Goal: Task Accomplishment & Management: Manage account settings

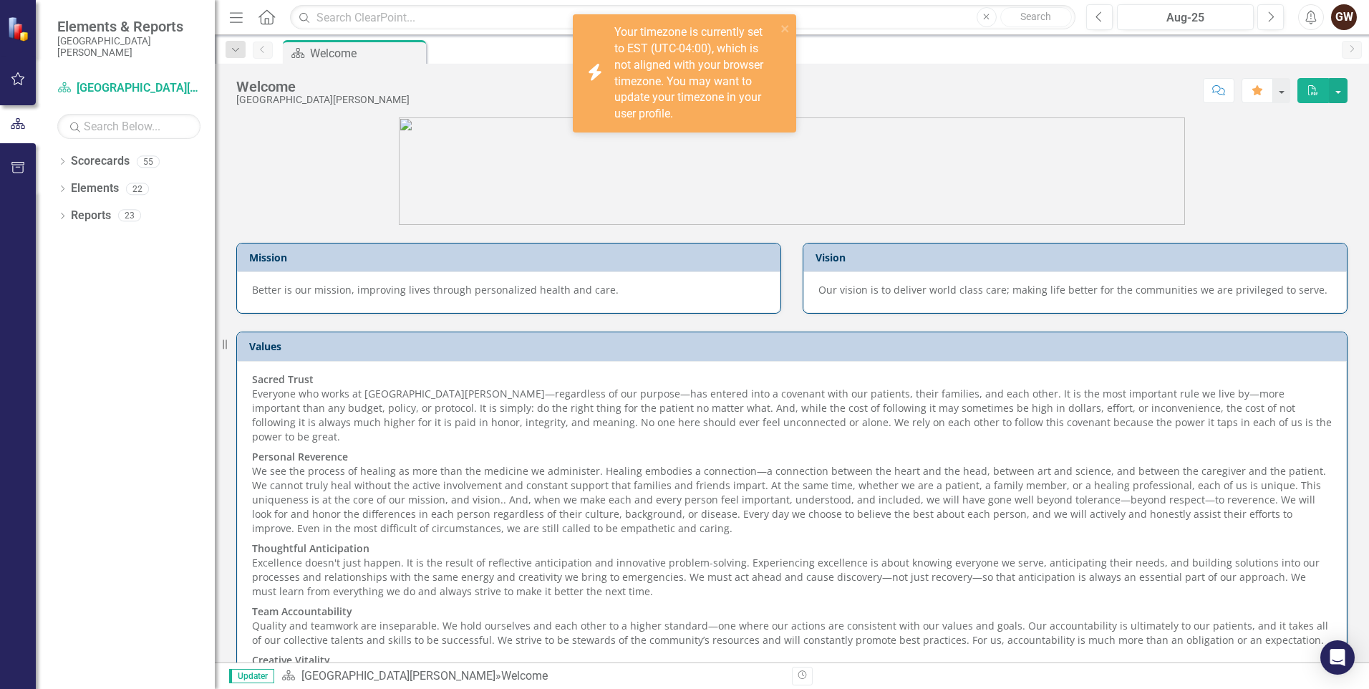
click at [19, 74] on icon "button" at bounding box center [18, 78] width 14 height 13
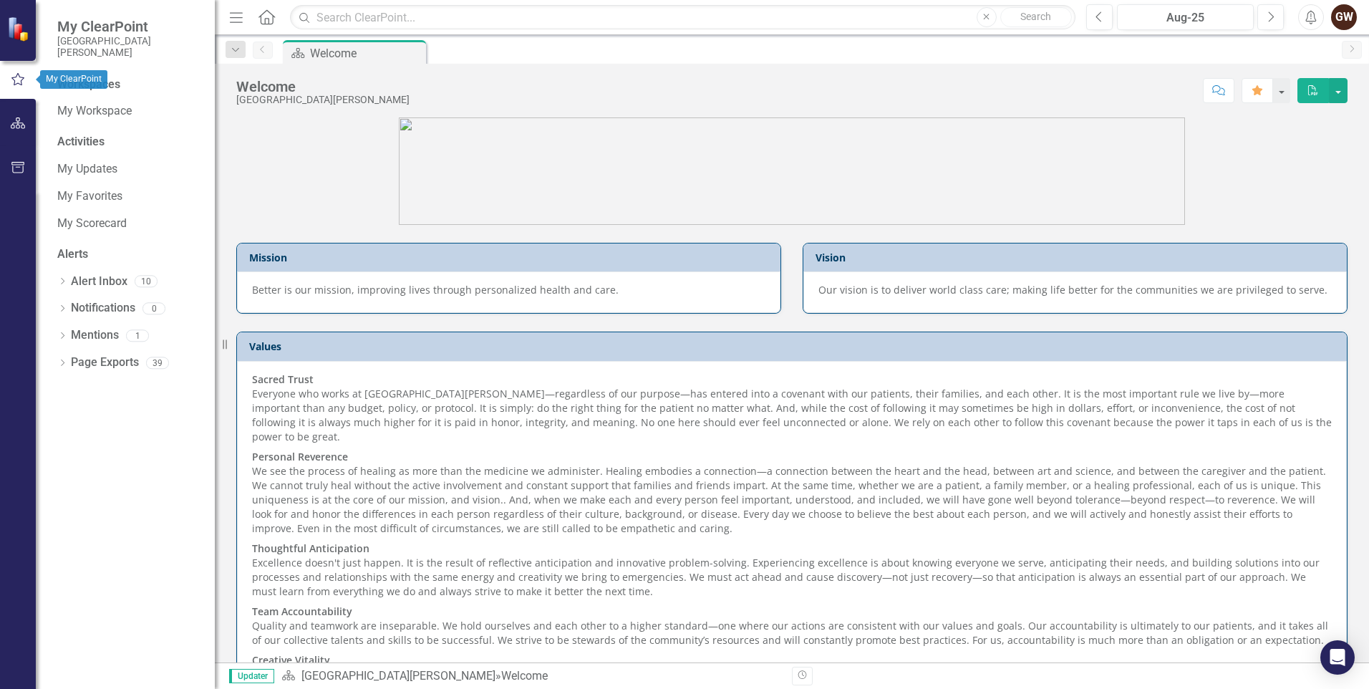
click at [16, 76] on icon "button" at bounding box center [18, 79] width 16 height 13
click at [72, 160] on div "My Updates" at bounding box center [128, 170] width 143 height 24
click at [77, 163] on link "My Updates" at bounding box center [128, 169] width 143 height 16
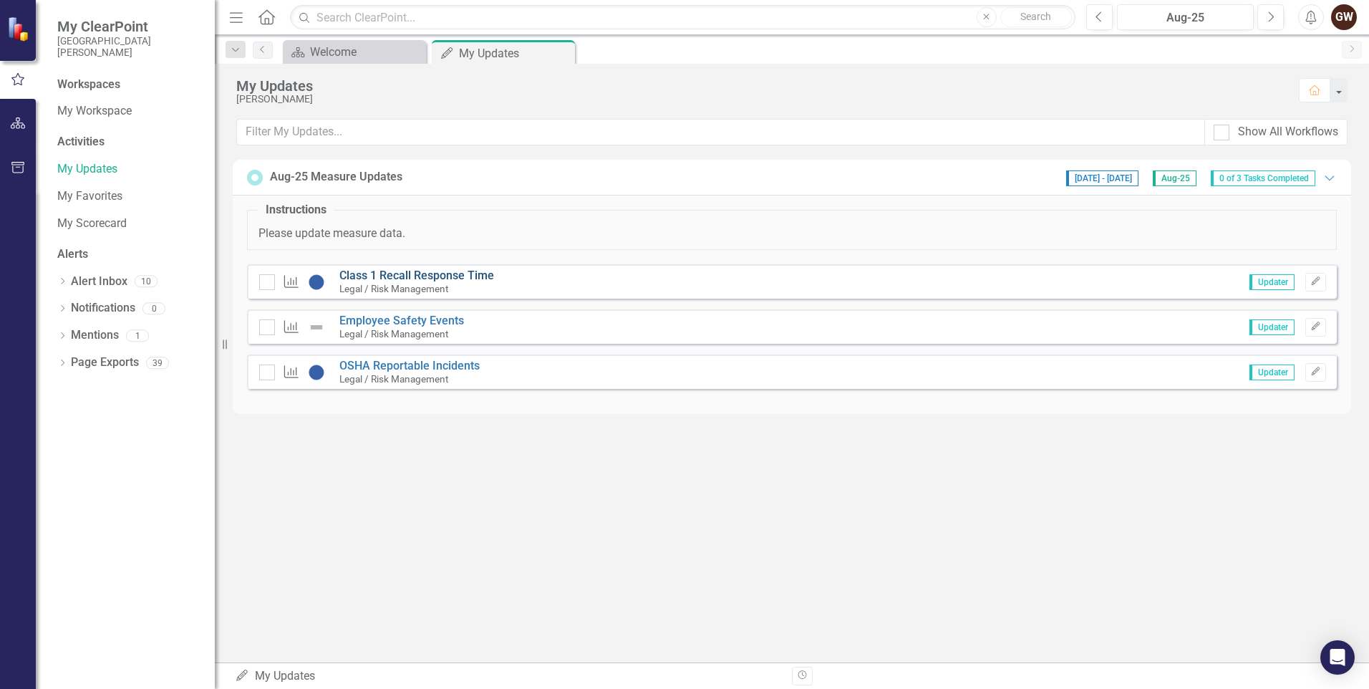
click at [425, 281] on link "Class 1 Recall Response Time" at bounding box center [416, 276] width 155 height 14
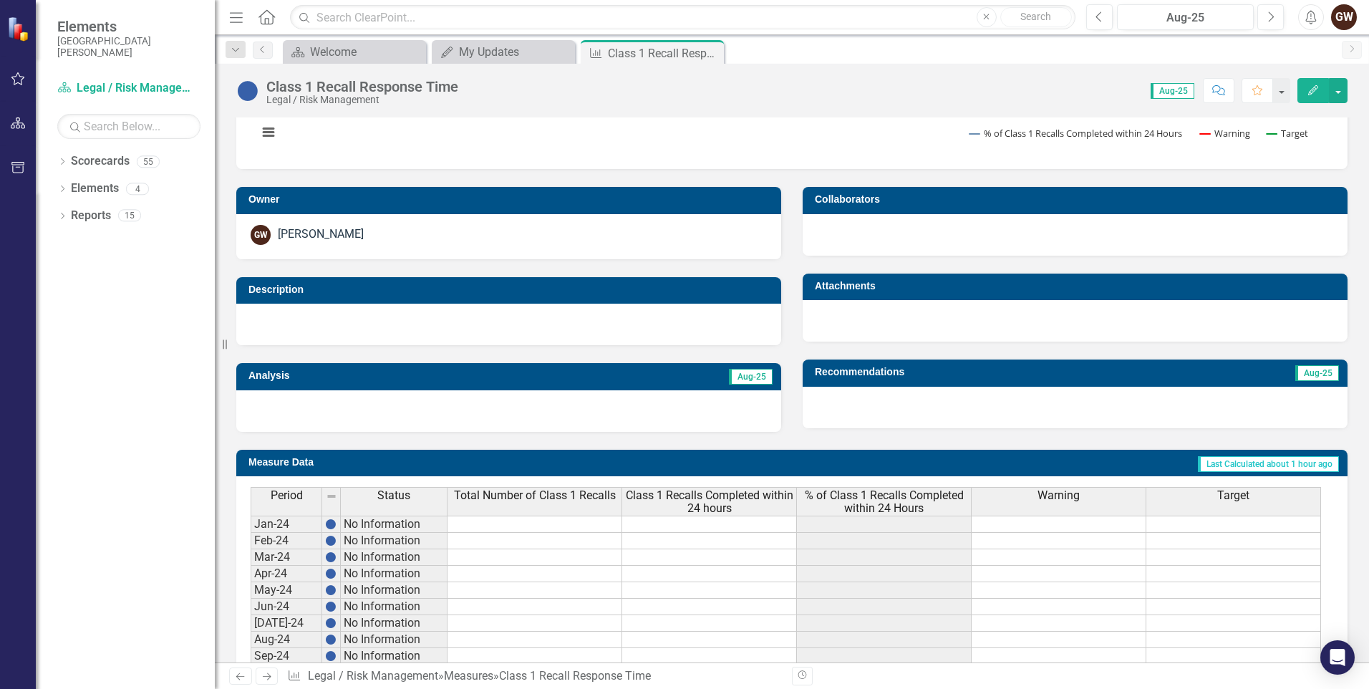
scroll to position [430, 0]
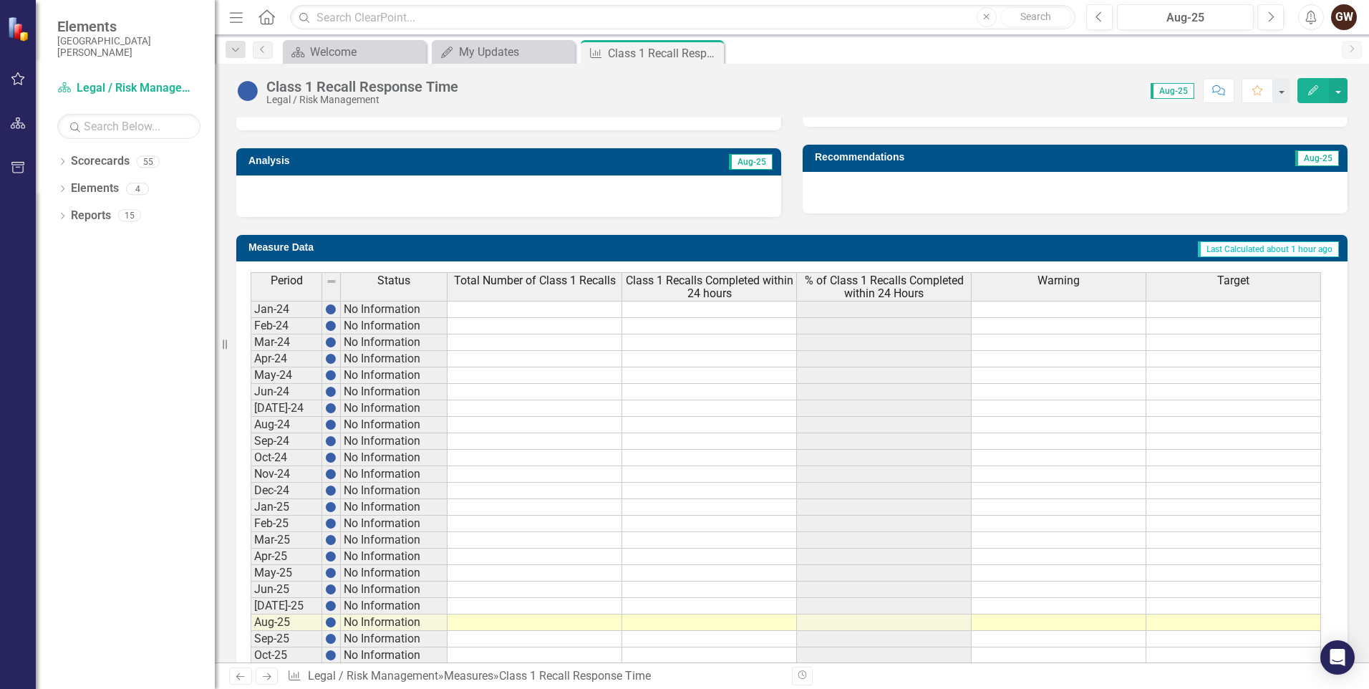
click at [583, 604] on td at bounding box center [535, 606] width 175 height 16
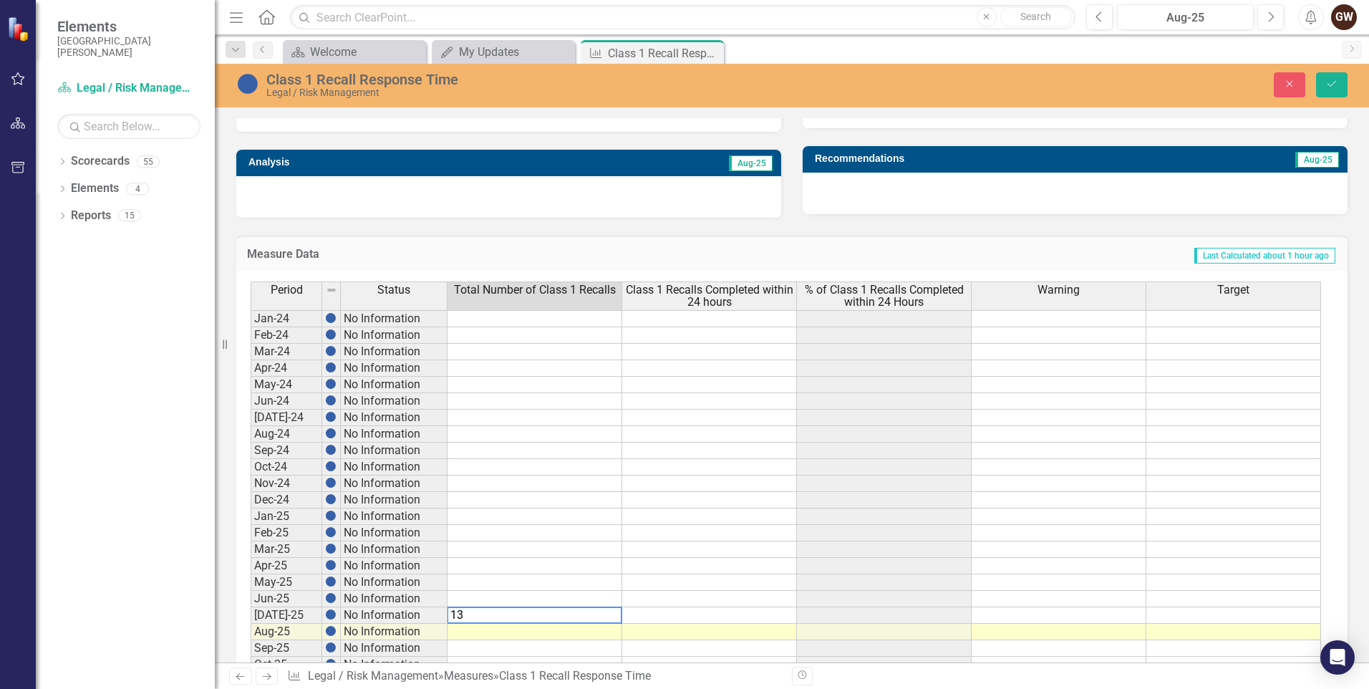
type textarea "13"
click at [653, 616] on td at bounding box center [709, 615] width 175 height 16
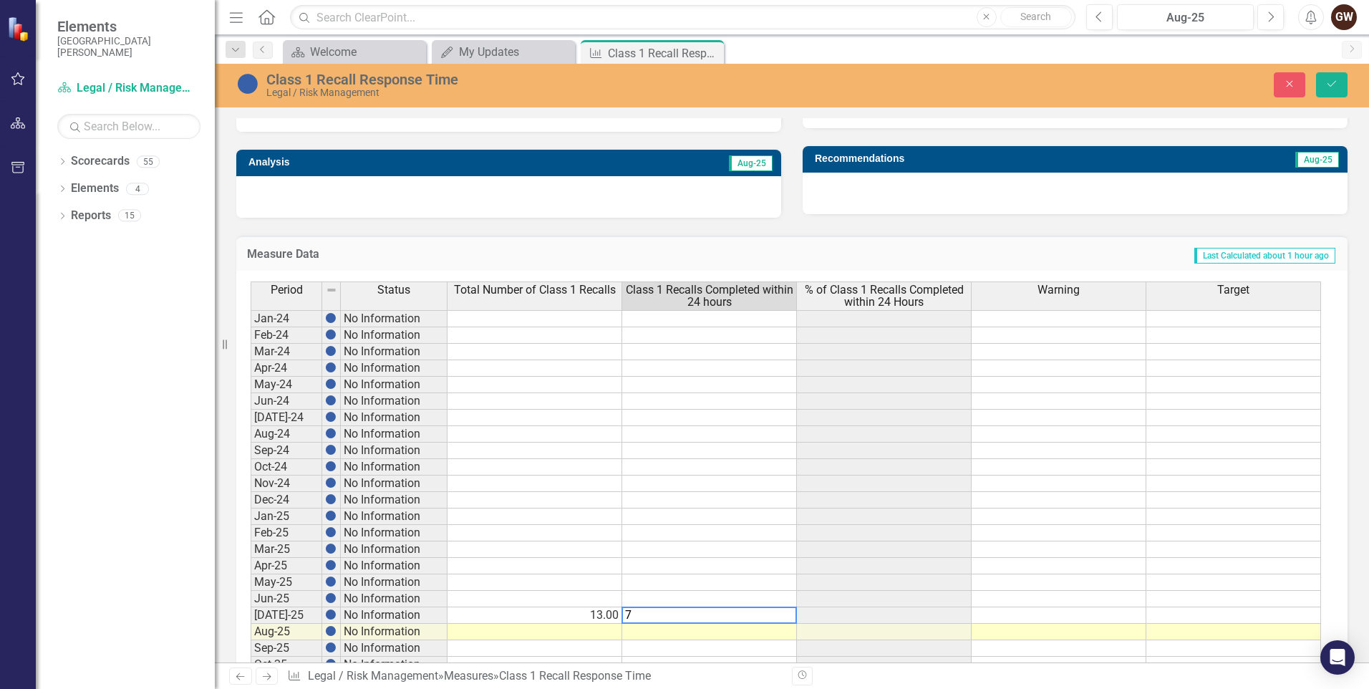
click at [112, 542] on div "Dropdown Scorecards [GEOGRAPHIC_DATA][PERSON_NAME] Admitting / Registration Air…" at bounding box center [125, 419] width 179 height 539
click at [593, 633] on td at bounding box center [535, 632] width 175 height 16
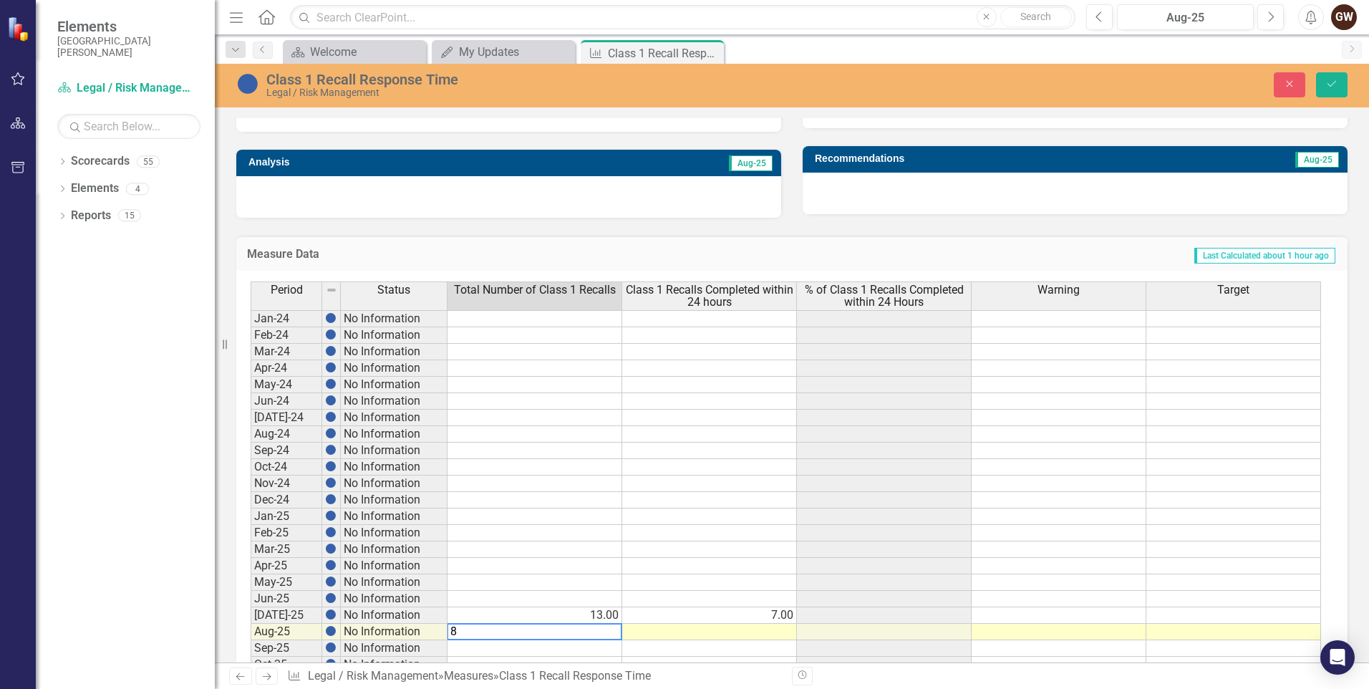
type textarea "8"
click at [747, 626] on td at bounding box center [709, 632] width 175 height 16
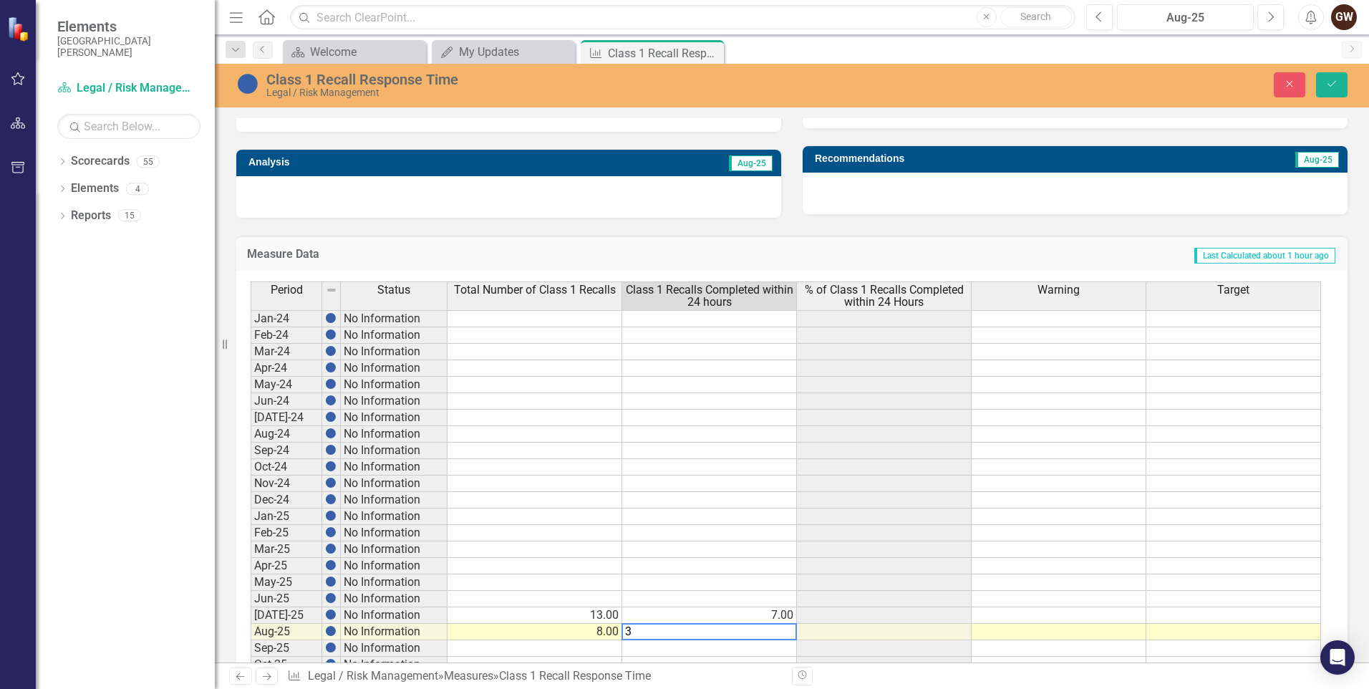
type textarea "3"
click at [1327, 85] on icon "Save" at bounding box center [1332, 84] width 13 height 10
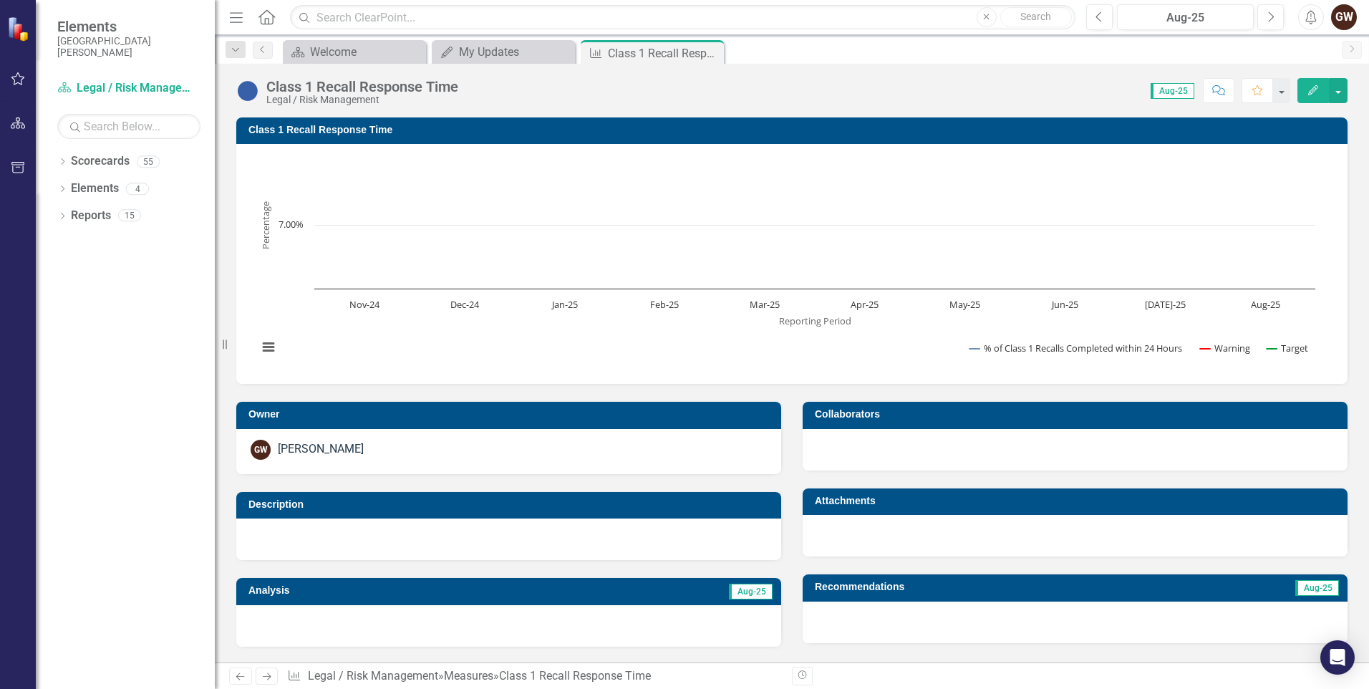
click at [324, 258] on rect "Interactive chart" at bounding box center [787, 262] width 1072 height 215
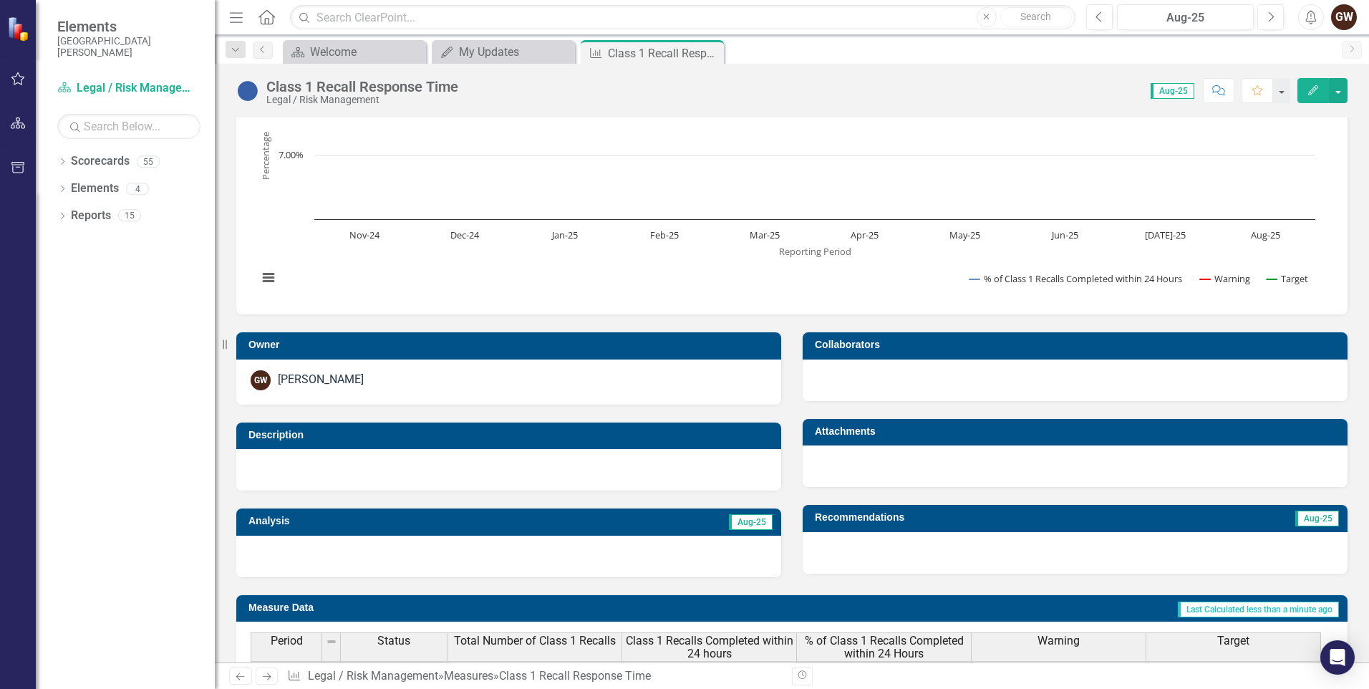
scroll to position [0, 0]
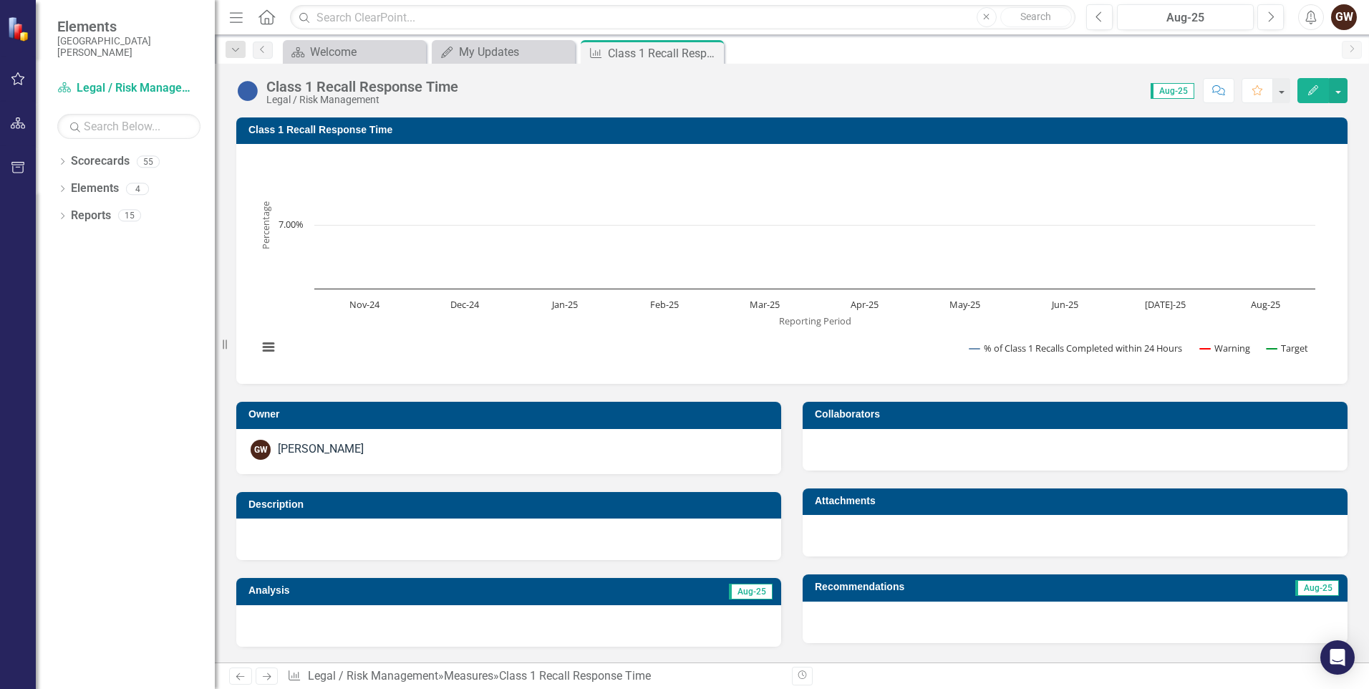
click at [283, 233] on rect "Interactive chart" at bounding box center [787, 262] width 1072 height 215
